Goal: Task Accomplishment & Management: Manage account settings

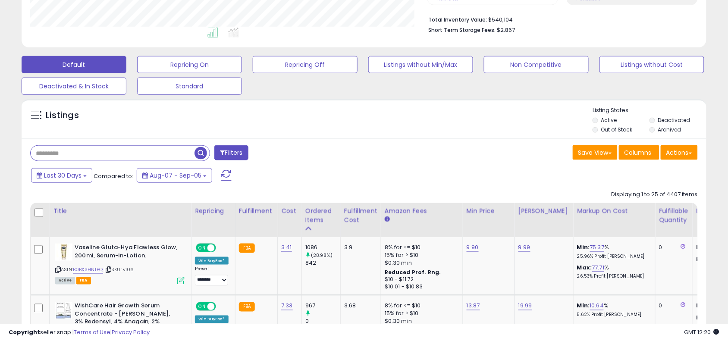
scroll to position [177, 397]
drag, startPoint x: 169, startPoint y: 163, endPoint x: 172, endPoint y: 156, distance: 7.4
click at [172, 156] on div "Filters" at bounding box center [194, 153] width 340 height 17
click at [172, 156] on input "text" at bounding box center [113, 153] width 164 height 15
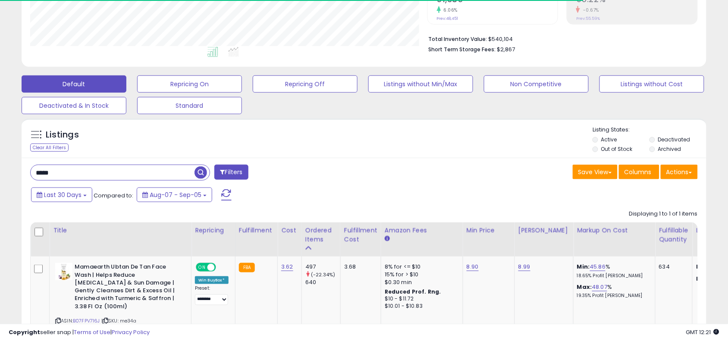
scroll to position [431195, 430974]
click at [327, 201] on div "Last 30 Days Compared to: Aug-07 - Sep-05" at bounding box center [279, 195] width 501 height 19
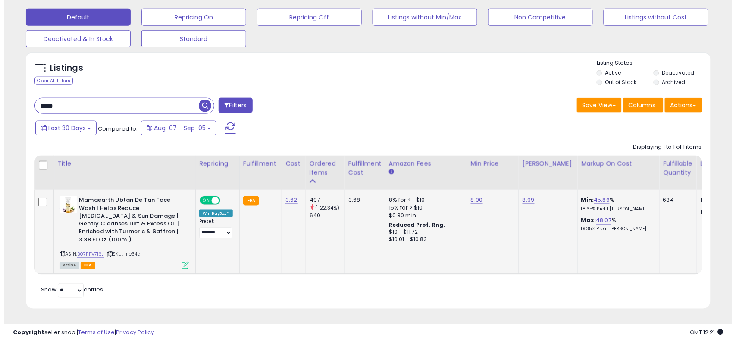
scroll to position [177, 397]
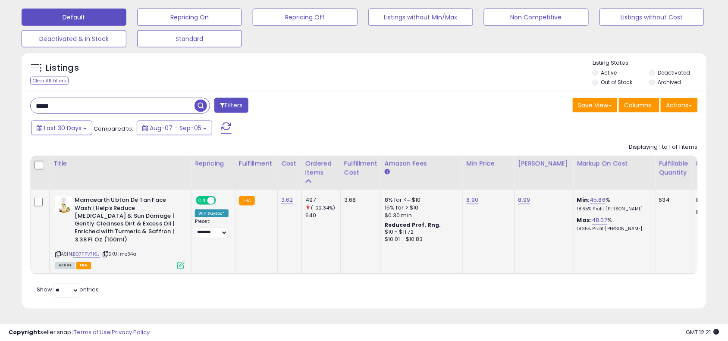
click at [179, 263] on td "Mamaearth Ubtan De Tan Face Wash | Helps Reduce [MEDICAL_DATA] & Sun Damage | G…" at bounding box center [121, 232] width 142 height 85
click at [181, 262] on icon at bounding box center [180, 265] width 7 height 7
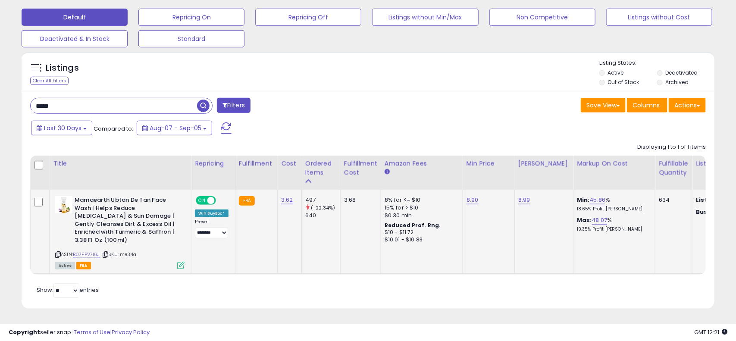
scroll to position [177, 402]
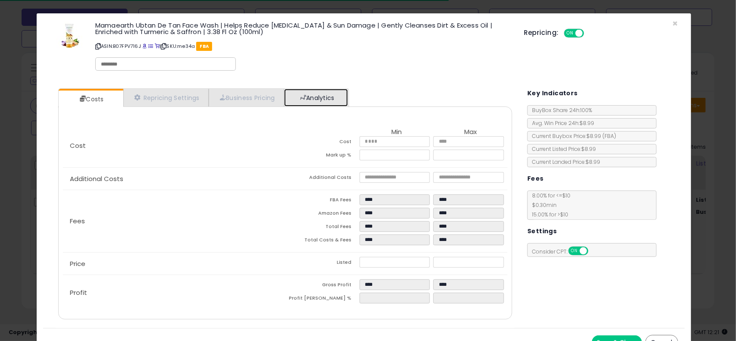
click at [331, 102] on link "Analytics" at bounding box center [316, 98] width 64 height 18
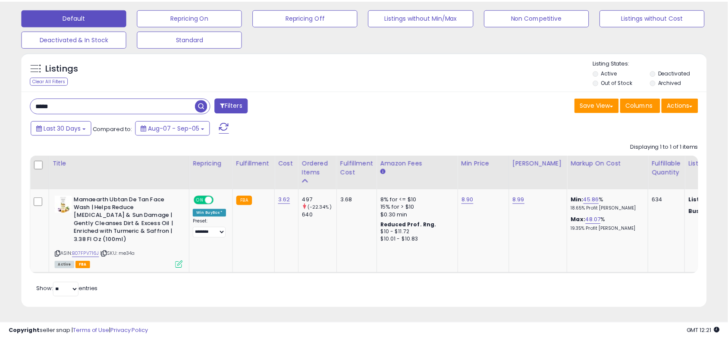
scroll to position [431195, 430974]
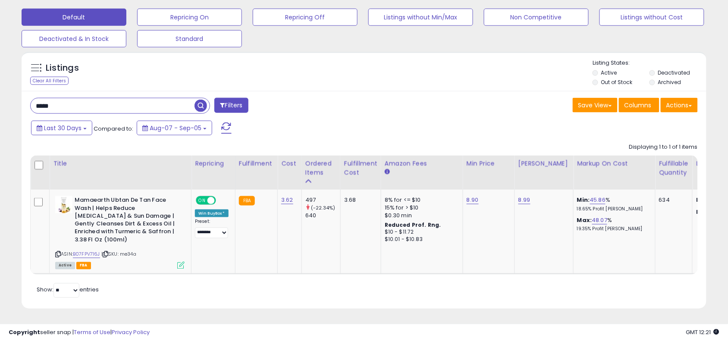
click at [187, 98] on input "*****" at bounding box center [113, 105] width 164 height 15
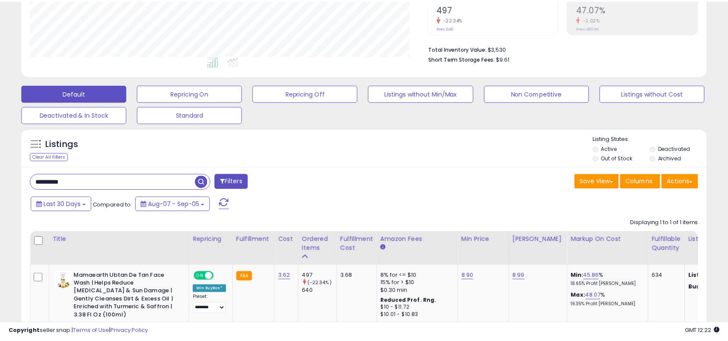
scroll to position [177, 402]
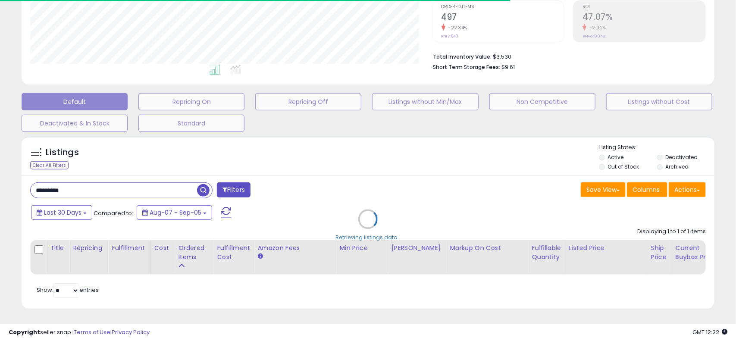
click at [430, 167] on div "Retrieving listings data.." at bounding box center [368, 226] width 706 height 188
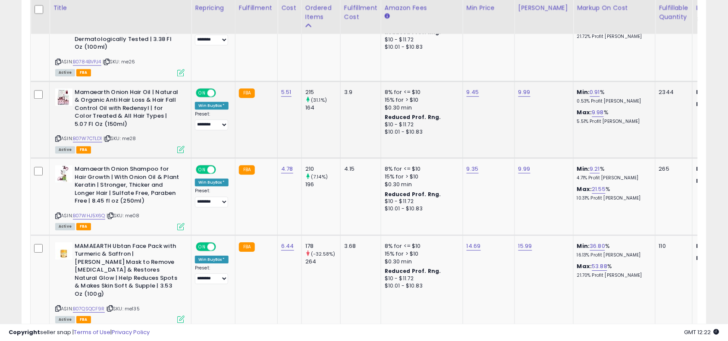
scroll to position [177, 397]
click at [98, 141] on link "B07W7CTLD1" at bounding box center [87, 138] width 29 height 7
click at [98, 214] on link "B07WHJ5X6Q" at bounding box center [89, 215] width 32 height 7
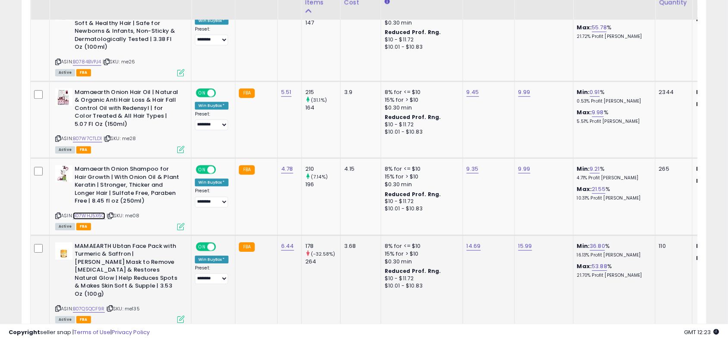
scroll to position [597, 0]
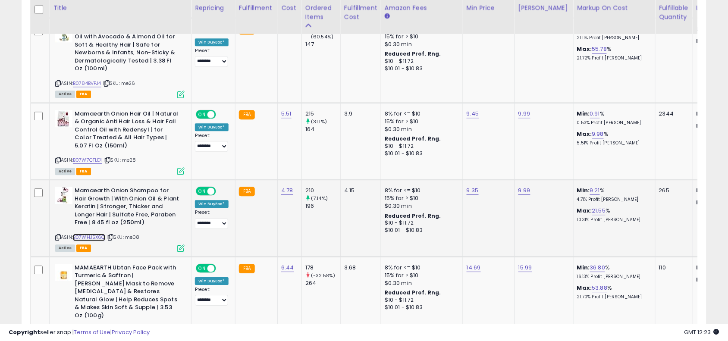
click at [96, 236] on link "B07WHJ5X6Q" at bounding box center [89, 237] width 32 height 7
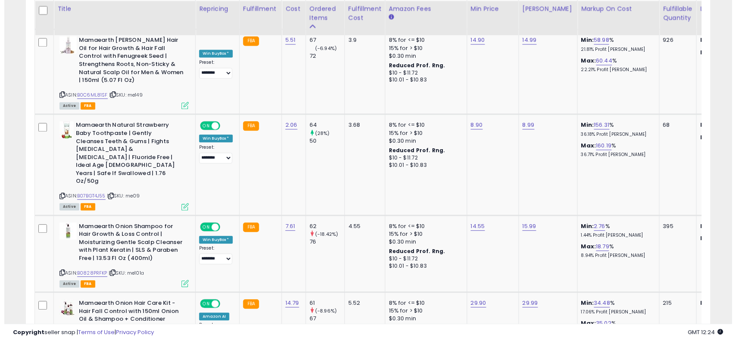
scroll to position [1481, 0]
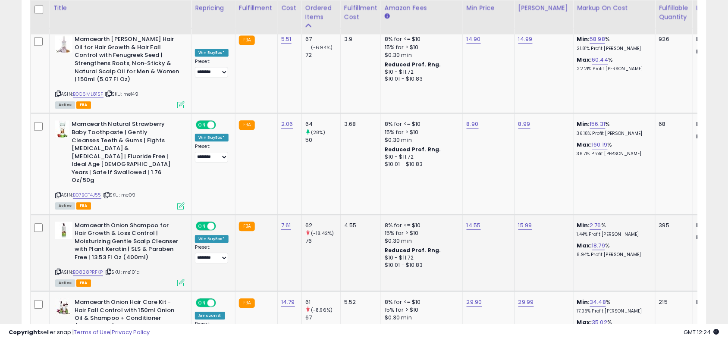
click at [180, 279] on icon at bounding box center [180, 282] width 7 height 7
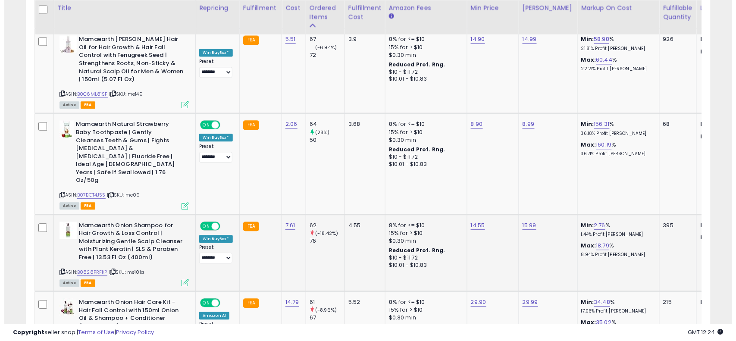
scroll to position [177, 402]
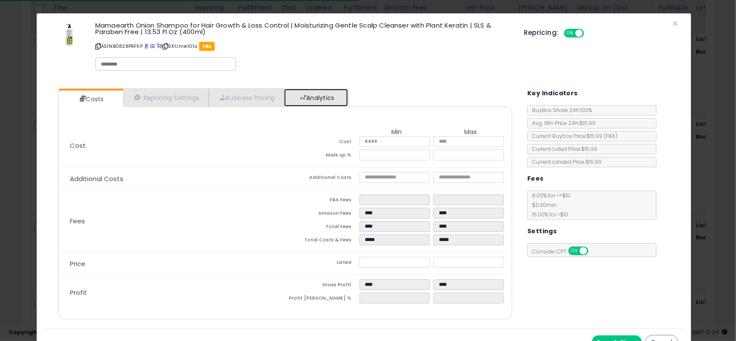
click at [331, 94] on link "Analytics" at bounding box center [316, 98] width 64 height 18
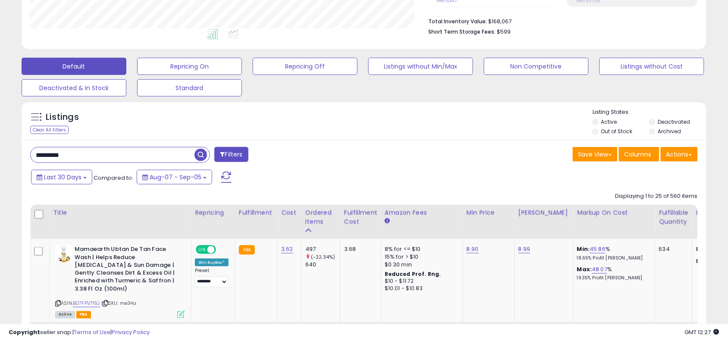
scroll to position [216, 0]
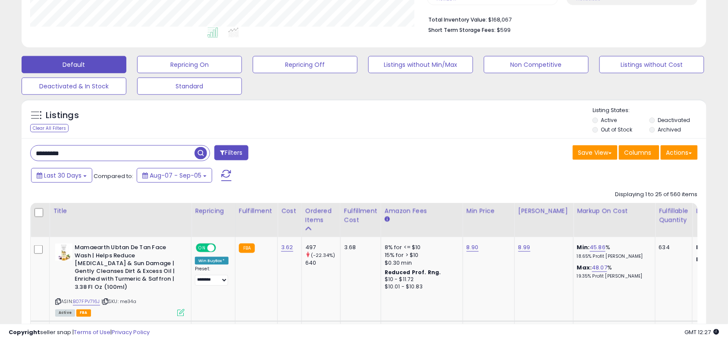
click at [126, 152] on input "*********" at bounding box center [113, 153] width 164 height 15
type input "*****"
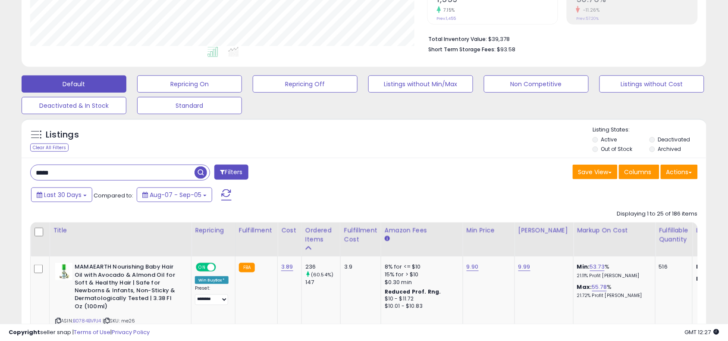
scroll to position [177, 397]
click at [309, 153] on div "Listings Clear All Filters Listing States:" at bounding box center [364, 140] width 685 height 29
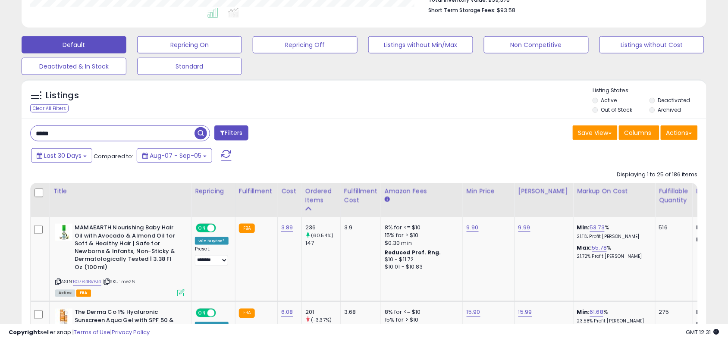
scroll to position [237, 0]
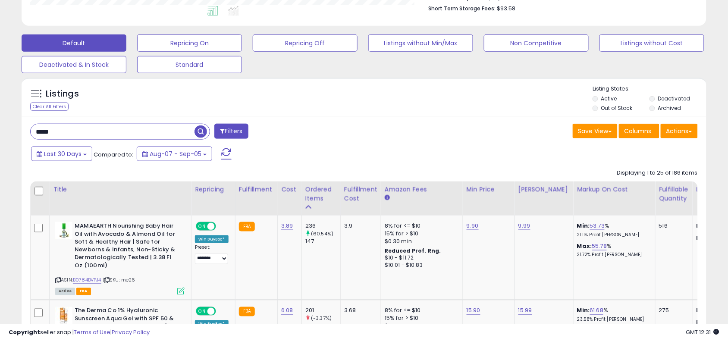
drag, startPoint x: 68, startPoint y: 123, endPoint x: 73, endPoint y: 127, distance: 6.7
click at [73, 127] on input "*****" at bounding box center [113, 131] width 164 height 15
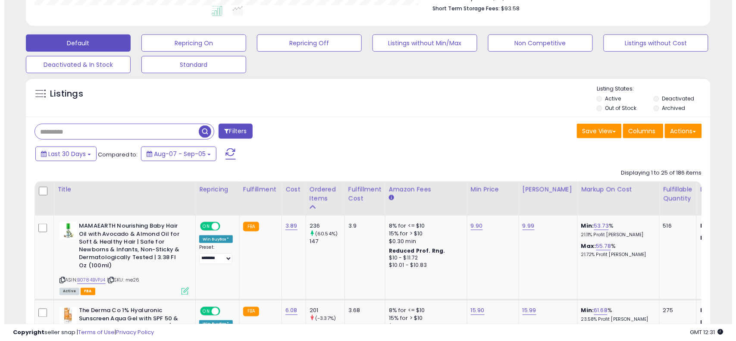
scroll to position [196, 0]
